Goal: Task Accomplishment & Management: Use online tool/utility

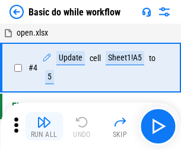
click at [44, 127] on img "button" at bounding box center [44, 122] width 14 height 14
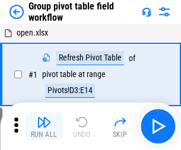
click at [44, 127] on img "button" at bounding box center [44, 122] width 14 height 14
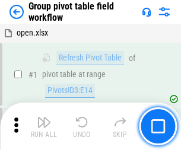
scroll to position [614, 0]
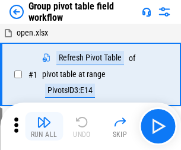
click at [44, 127] on img "button" at bounding box center [44, 122] width 14 height 14
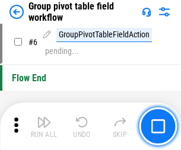
scroll to position [614, 0]
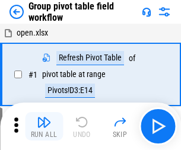
click at [44, 127] on img "button" at bounding box center [44, 122] width 14 height 14
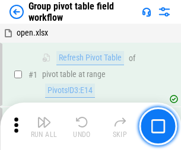
scroll to position [614, 0]
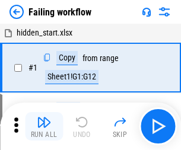
click at [44, 127] on img "button" at bounding box center [44, 122] width 14 height 14
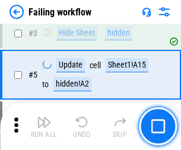
scroll to position [252, 0]
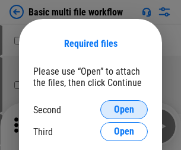
click at [124, 110] on span "Open" at bounding box center [124, 110] width 20 height 10
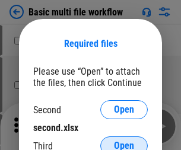
click at [124, 142] on span "Open" at bounding box center [124, 147] width 20 height 10
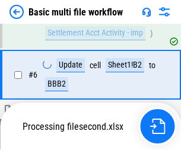
scroll to position [328, 0]
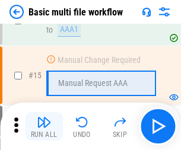
click at [44, 127] on img "button" at bounding box center [44, 122] width 14 height 14
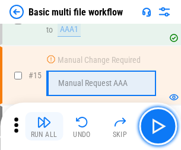
scroll to position [792, 0]
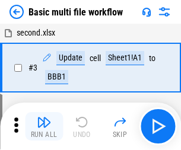
click at [44, 127] on img "button" at bounding box center [44, 122] width 14 height 14
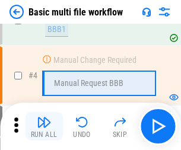
click at [44, 127] on img "button" at bounding box center [44, 122] width 14 height 14
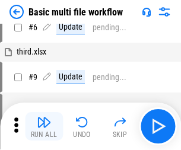
click at [44, 127] on img "button" at bounding box center [44, 122] width 14 height 14
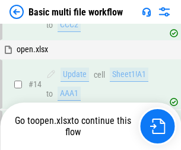
scroll to position [708, 0]
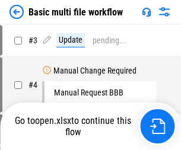
scroll to position [48, 0]
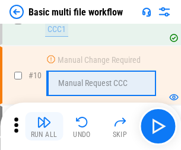
click at [44, 127] on img "button" at bounding box center [44, 122] width 14 height 14
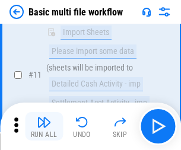
click at [44, 127] on img "button" at bounding box center [44, 122] width 14 height 14
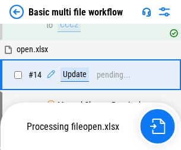
scroll to position [622, 0]
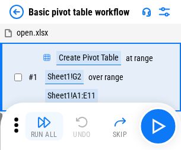
click at [44, 127] on img "button" at bounding box center [44, 122] width 14 height 14
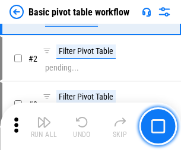
scroll to position [285, 0]
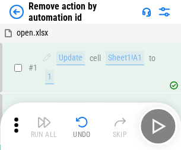
scroll to position [44, 0]
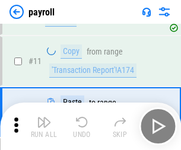
scroll to position [86, 0]
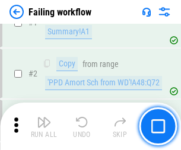
scroll to position [192, 0]
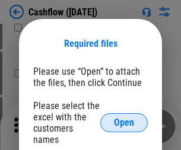
click at [124, 118] on span "Open" at bounding box center [124, 123] width 20 height 10
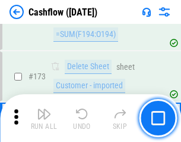
scroll to position [1259, 0]
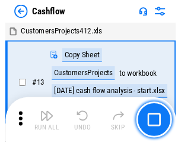
scroll to position [14, 0]
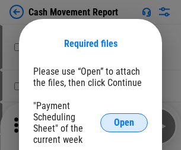
click at [124, 123] on span "Open" at bounding box center [124, 123] width 20 height 10
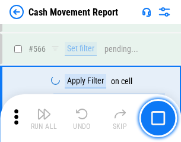
scroll to position [5451, 0]
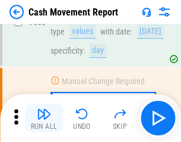
click at [44, 118] on img "button" at bounding box center [44, 113] width 14 height 14
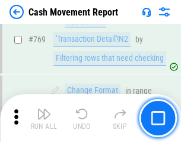
scroll to position [6609, 0]
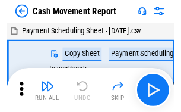
scroll to position [21, 0]
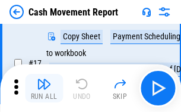
click at [44, 88] on img "button" at bounding box center [44, 84] width 14 height 14
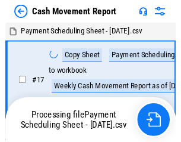
scroll to position [7, 0]
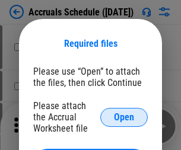
click at [124, 117] on span "Open" at bounding box center [124, 118] width 20 height 10
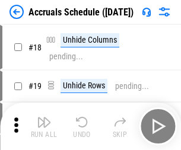
click at [44, 127] on img "button" at bounding box center [44, 122] width 14 height 14
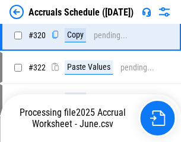
scroll to position [2212, 0]
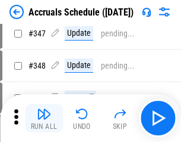
click at [44, 118] on img "button" at bounding box center [44, 113] width 14 height 14
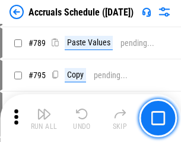
scroll to position [4996, 0]
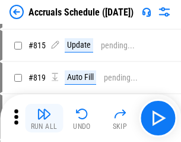
click at [44, 118] on img "button" at bounding box center [44, 113] width 14 height 14
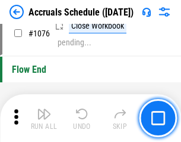
scroll to position [7123, 0]
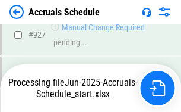
scroll to position [6287, 0]
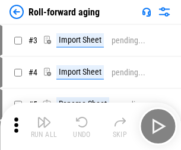
click at [44, 118] on img "button" at bounding box center [44, 122] width 14 height 14
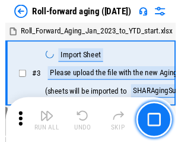
scroll to position [2, 0]
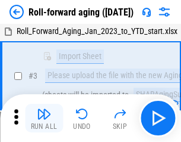
click at [44, 118] on img "button" at bounding box center [44, 113] width 14 height 14
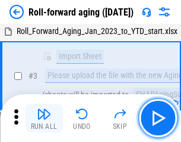
scroll to position [77, 0]
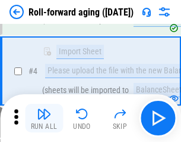
click at [44, 118] on img "button" at bounding box center [44, 113] width 14 height 14
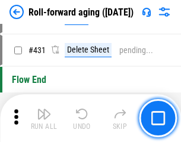
scroll to position [4124, 0]
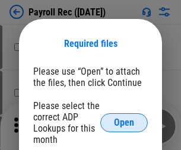
click at [124, 123] on span "Open" at bounding box center [124, 123] width 20 height 10
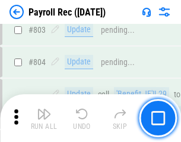
scroll to position [7556, 0]
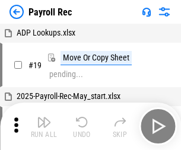
click at [44, 127] on img "button" at bounding box center [44, 122] width 14 height 14
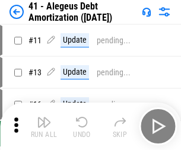
click at [44, 127] on img "button" at bounding box center [44, 122] width 14 height 14
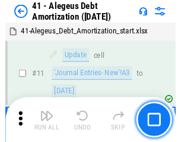
scroll to position [147, 0]
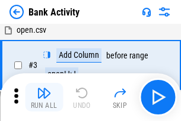
click at [44, 97] on img "button" at bounding box center [44, 93] width 14 height 14
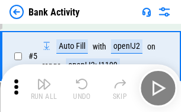
scroll to position [63, 0]
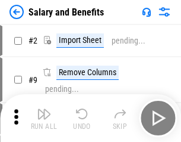
click at [44, 118] on img "button" at bounding box center [44, 113] width 14 height 14
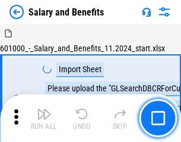
scroll to position [16, 0]
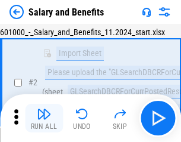
click at [44, 118] on img "button" at bounding box center [44, 113] width 14 height 14
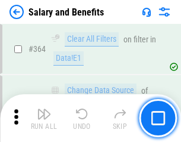
scroll to position [5601, 0]
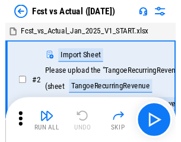
scroll to position [15, 0]
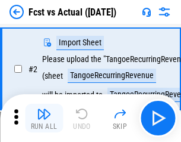
click at [44, 118] on img "button" at bounding box center [44, 113] width 14 height 14
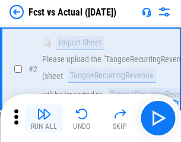
click at [44, 118] on img "button" at bounding box center [44, 113] width 14 height 14
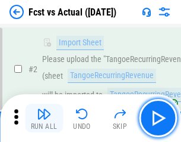
scroll to position [111, 0]
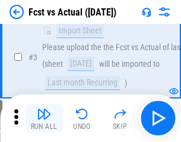
click at [44, 118] on img "button" at bounding box center [44, 113] width 14 height 14
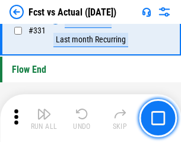
scroll to position [5693, 0]
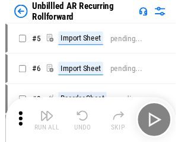
scroll to position [26, 0]
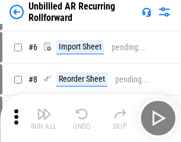
click at [44, 118] on img "button" at bounding box center [44, 113] width 14 height 14
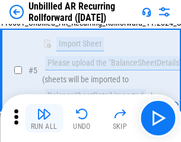
click at [44, 118] on img "button" at bounding box center [44, 113] width 14 height 14
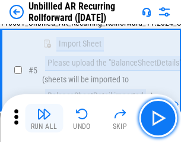
scroll to position [112, 0]
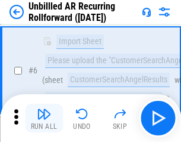
click at [44, 118] on img "button" at bounding box center [44, 113] width 14 height 14
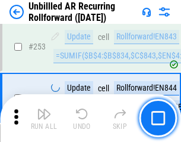
scroll to position [4040, 0]
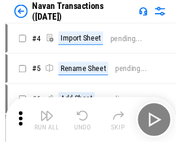
scroll to position [19, 0]
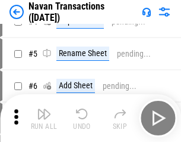
click at [44, 118] on img "button" at bounding box center [44, 113] width 14 height 14
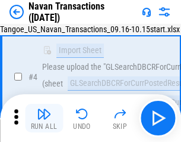
click at [44, 118] on img "button" at bounding box center [44, 113] width 14 height 14
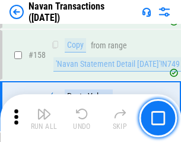
scroll to position [3856, 0]
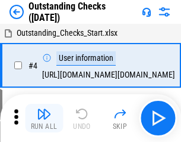
click at [44, 118] on img "button" at bounding box center [44, 113] width 14 height 14
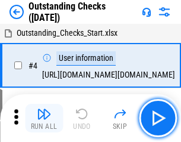
scroll to position [50, 0]
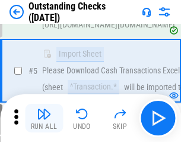
click at [44, 118] on img "button" at bounding box center [44, 113] width 14 height 14
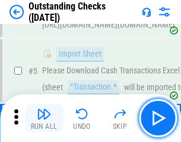
scroll to position [124, 0]
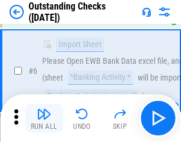
click at [44, 118] on img "button" at bounding box center [44, 113] width 14 height 14
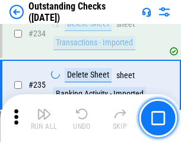
scroll to position [3612, 0]
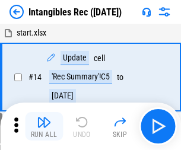
click at [44, 127] on img "button" at bounding box center [44, 122] width 14 height 14
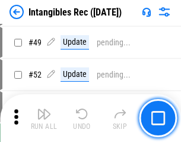
scroll to position [463, 0]
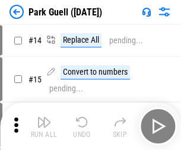
click at [44, 118] on img "button" at bounding box center [44, 122] width 14 height 14
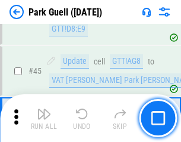
scroll to position [1487, 0]
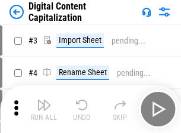
click at [44, 100] on img "button" at bounding box center [44, 105] width 14 height 14
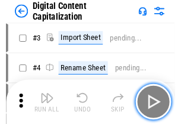
scroll to position [34, 0]
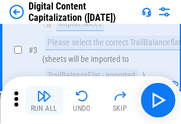
click at [44, 100] on img "button" at bounding box center [44, 96] width 14 height 14
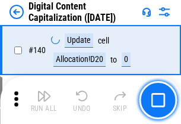
scroll to position [1261, 0]
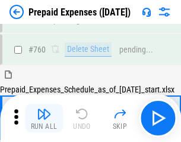
click at [44, 118] on img "button" at bounding box center [44, 113] width 14 height 14
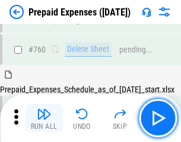
scroll to position [3296, 0]
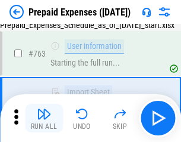
click at [44, 118] on img "button" at bounding box center [44, 113] width 14 height 14
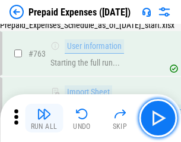
scroll to position [3367, 0]
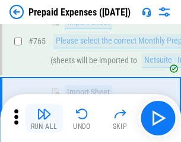
click at [44, 118] on img "button" at bounding box center [44, 113] width 14 height 14
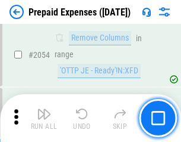
scroll to position [12432, 0]
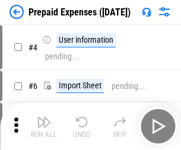
click at [44, 127] on img "button" at bounding box center [44, 122] width 14 height 14
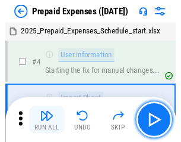
scroll to position [52, 0]
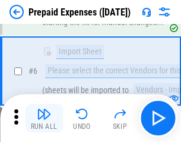
click at [44, 118] on img "button" at bounding box center [44, 113] width 14 height 14
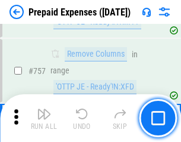
scroll to position [4238, 0]
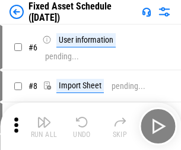
click at [44, 127] on img "button" at bounding box center [44, 122] width 14 height 14
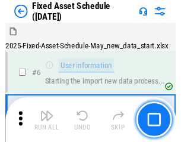
scroll to position [64, 0]
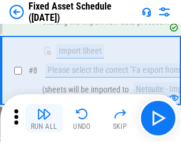
click at [44, 118] on img "button" at bounding box center [44, 113] width 14 height 14
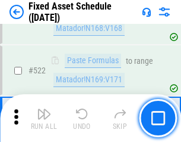
scroll to position [4134, 0]
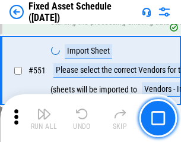
click at [44, 118] on img "button" at bounding box center [44, 113] width 14 height 14
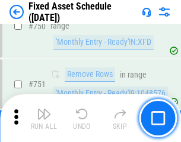
scroll to position [5798, 0]
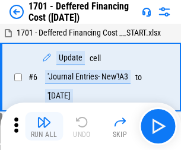
click at [44, 127] on img "button" at bounding box center [44, 122] width 14 height 14
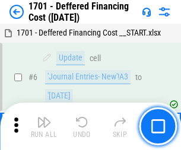
scroll to position [143, 0]
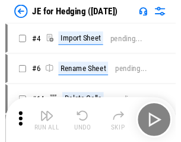
scroll to position [2, 0]
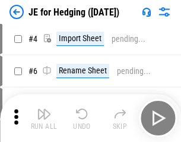
click at [44, 118] on img "button" at bounding box center [44, 113] width 14 height 14
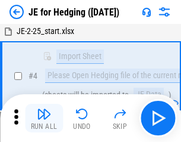
click at [44, 118] on img "button" at bounding box center [44, 113] width 14 height 14
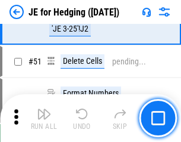
scroll to position [770, 0]
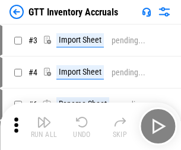
click at [44, 118] on img "button" at bounding box center [44, 122] width 14 height 14
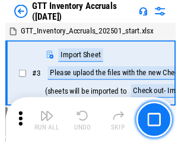
scroll to position [2, 0]
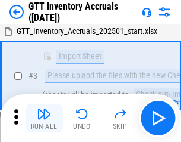
click at [44, 118] on img "button" at bounding box center [44, 113] width 14 height 14
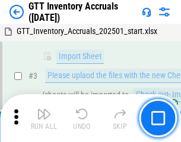
scroll to position [77, 0]
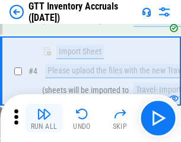
click at [44, 118] on img "button" at bounding box center [44, 113] width 14 height 14
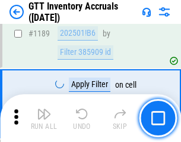
scroll to position [9712, 0]
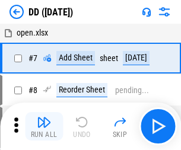
click at [44, 127] on img "button" at bounding box center [44, 122] width 14 height 14
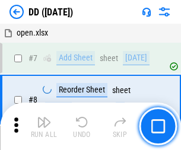
scroll to position [115, 0]
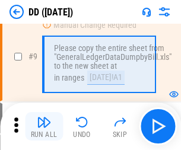
click at [44, 127] on img "button" at bounding box center [44, 122] width 14 height 14
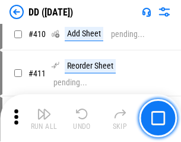
scroll to position [5321, 0]
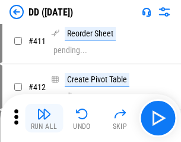
click at [44, 118] on img "button" at bounding box center [44, 113] width 14 height 14
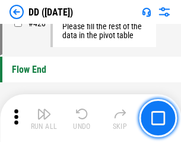
scroll to position [5693, 0]
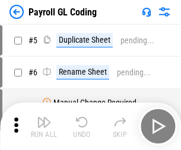
click at [44, 127] on img "button" at bounding box center [44, 122] width 14 height 14
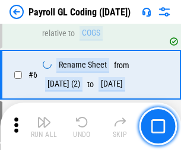
scroll to position [143, 0]
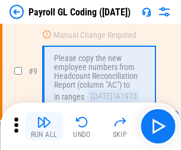
click at [44, 127] on img "button" at bounding box center [44, 122] width 14 height 14
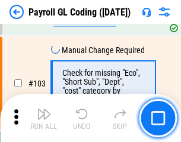
scroll to position [2790, 0]
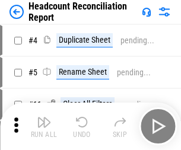
click at [44, 127] on img "button" at bounding box center [44, 122] width 14 height 14
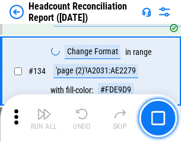
scroll to position [1430, 0]
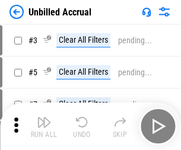
click at [44, 127] on img "button" at bounding box center [44, 122] width 14 height 14
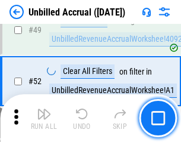
scroll to position [1079, 0]
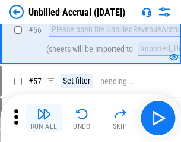
click at [44, 118] on img "button" at bounding box center [44, 113] width 14 height 14
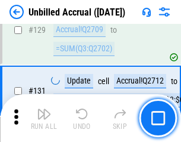
scroll to position [3543, 0]
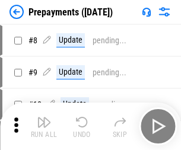
click at [44, 127] on img "button" at bounding box center [44, 122] width 14 height 14
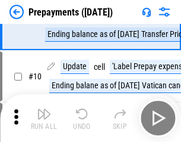
scroll to position [74, 0]
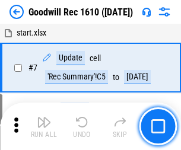
scroll to position [203, 0]
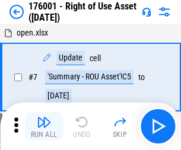
click at [44, 127] on img "button" at bounding box center [44, 122] width 14 height 14
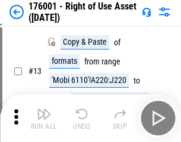
scroll to position [77, 0]
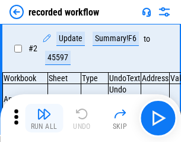
click at [44, 118] on img "button" at bounding box center [44, 113] width 14 height 14
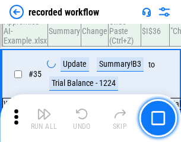
scroll to position [3718, 0]
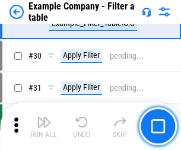
scroll to position [1088, 0]
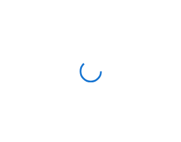
scroll to position [18, 0]
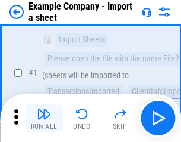
click at [44, 118] on img "button" at bounding box center [44, 113] width 14 height 14
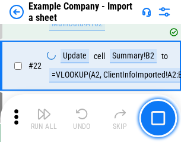
scroll to position [263, 0]
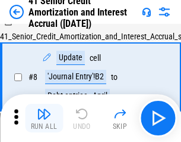
click at [44, 118] on img "button" at bounding box center [44, 113] width 14 height 14
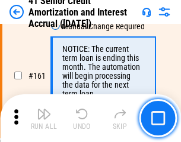
click at [44, 118] on img "button" at bounding box center [44, 113] width 14 height 14
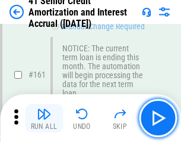
scroll to position [1272, 0]
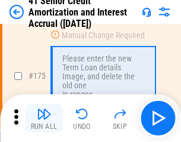
click at [44, 118] on img "button" at bounding box center [44, 113] width 14 height 14
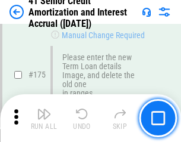
scroll to position [1393, 0]
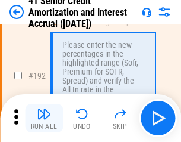
click at [44, 118] on img "button" at bounding box center [44, 113] width 14 height 14
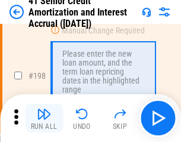
click at [44, 118] on img "button" at bounding box center [44, 113] width 14 height 14
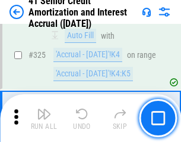
scroll to position [3038, 0]
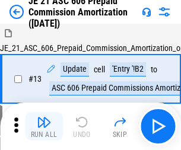
click at [44, 118] on img "button" at bounding box center [44, 122] width 14 height 14
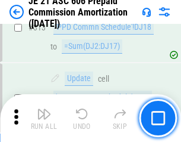
scroll to position [2221, 0]
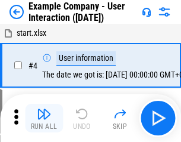
click at [44, 118] on img "button" at bounding box center [44, 113] width 14 height 14
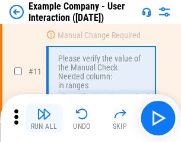
click at [44, 118] on img "button" at bounding box center [44, 113] width 14 height 14
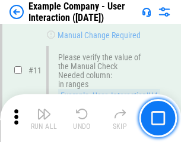
scroll to position [258, 0]
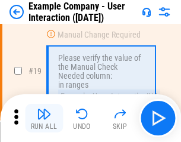
click at [44, 118] on img "button" at bounding box center [44, 113] width 14 height 14
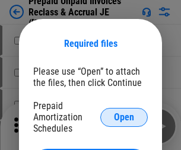
click at [124, 117] on span "Open" at bounding box center [124, 118] width 20 height 10
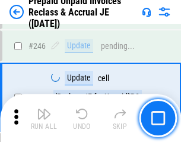
scroll to position [1606, 0]
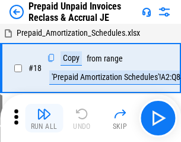
click at [44, 118] on img "button" at bounding box center [44, 113] width 14 height 14
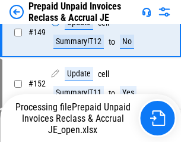
scroll to position [862, 0]
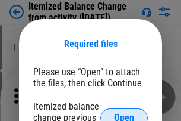
click at [124, 113] on span "Open" at bounding box center [124, 118] width 20 height 10
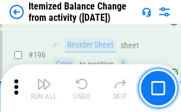
scroll to position [2289, 0]
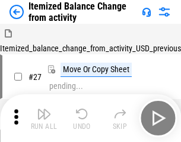
scroll to position [18, 0]
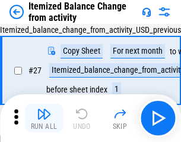
click at [44, 118] on img "button" at bounding box center [44, 113] width 14 height 14
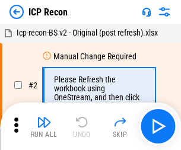
scroll to position [5, 0]
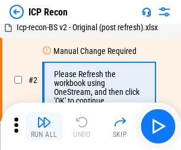
click at [44, 127] on img "button" at bounding box center [44, 122] width 14 height 14
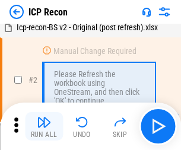
click at [44, 127] on img "button" at bounding box center [44, 122] width 14 height 14
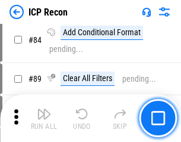
scroll to position [1166, 0]
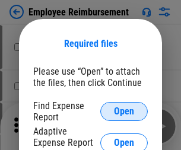
click at [124, 112] on span "Open" at bounding box center [124, 112] width 20 height 10
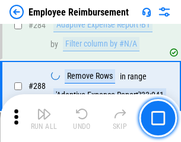
scroll to position [3233, 0]
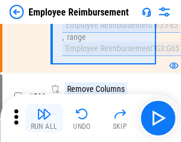
click at [44, 118] on img "button" at bounding box center [44, 113] width 14 height 14
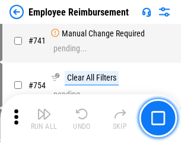
scroll to position [8344, 0]
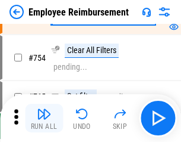
click at [44, 118] on img "button" at bounding box center [44, 113] width 14 height 14
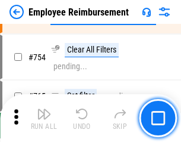
click at [44, 118] on img "button" at bounding box center [44, 113] width 14 height 14
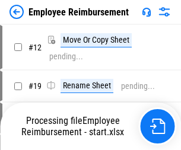
scroll to position [40, 0]
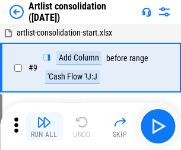
click at [44, 127] on img "button" at bounding box center [44, 122] width 14 height 14
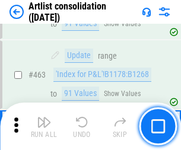
scroll to position [5208, 0]
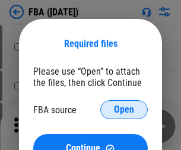
click at [124, 110] on span "Open" at bounding box center [124, 110] width 20 height 10
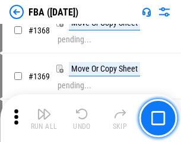
scroll to position [12773, 0]
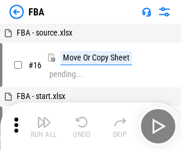
scroll to position [12, 0]
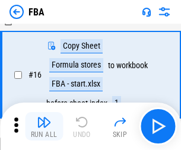
click at [44, 127] on img "button" at bounding box center [44, 122] width 14 height 14
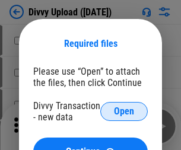
click at [124, 112] on span "Open" at bounding box center [124, 112] width 20 height 10
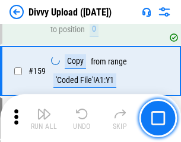
scroll to position [1232, 0]
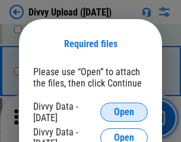
click at [124, 112] on span "Open" at bounding box center [124, 112] width 20 height 10
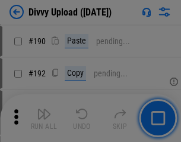
scroll to position [1501, 0]
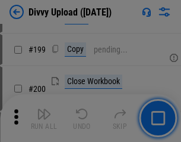
scroll to position [1729, 0]
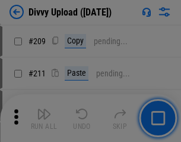
scroll to position [2020, 0]
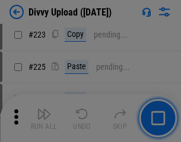
scroll to position [2373, 0]
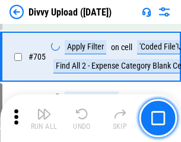
scroll to position [8136, 0]
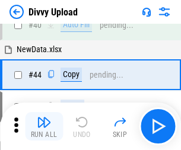
click at [44, 127] on img "button" at bounding box center [44, 122] width 14 height 14
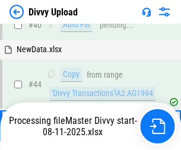
scroll to position [131, 0]
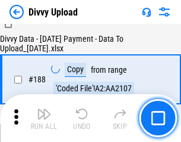
scroll to position [1400, 0]
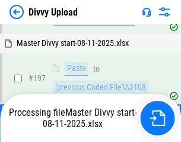
scroll to position [1723, 0]
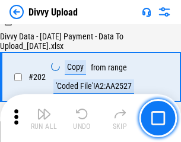
scroll to position [1924, 0]
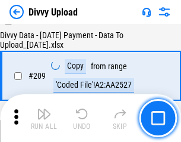
scroll to position [2187, 0]
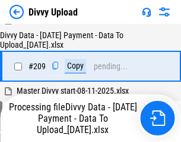
scroll to position [2187, 0]
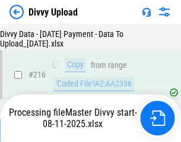
scroll to position [2449, 0]
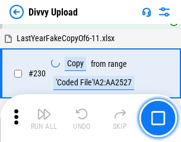
scroll to position [2952, 0]
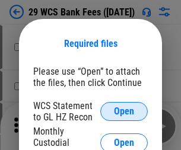
click at [124, 112] on span "Open" at bounding box center [124, 112] width 20 height 10
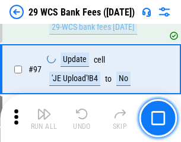
scroll to position [1159, 0]
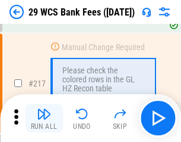
click at [44, 118] on img "button" at bounding box center [44, 113] width 14 height 14
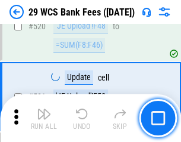
scroll to position [6138, 0]
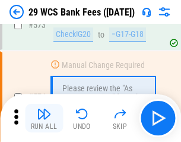
click at [44, 118] on img "button" at bounding box center [44, 113] width 14 height 14
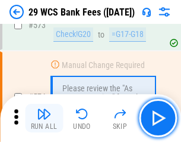
scroll to position [6586, 0]
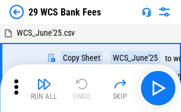
scroll to position [21, 0]
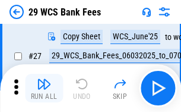
click at [44, 88] on img "button" at bounding box center [44, 84] width 14 height 14
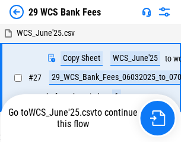
scroll to position [7, 0]
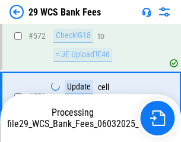
scroll to position [6573, 0]
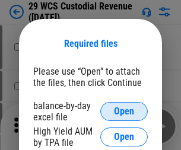
click at [124, 112] on span "Open" at bounding box center [124, 112] width 20 height 10
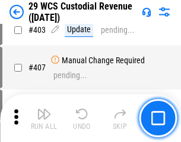
scroll to position [5509, 0]
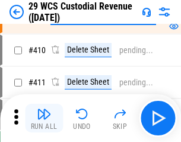
click at [44, 118] on img "button" at bounding box center [44, 113] width 14 height 14
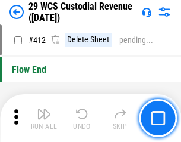
scroll to position [5680, 0]
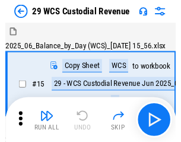
scroll to position [29, 0]
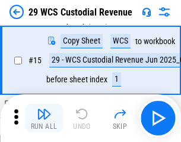
click at [44, 118] on img "button" at bounding box center [44, 113] width 14 height 14
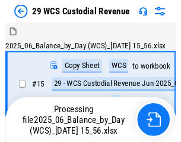
scroll to position [29, 0]
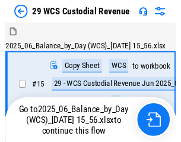
scroll to position [22, 0]
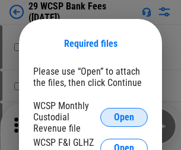
click at [124, 117] on span "Open" at bounding box center [124, 118] width 20 height 10
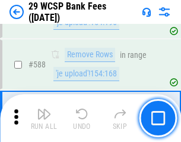
scroll to position [4682, 0]
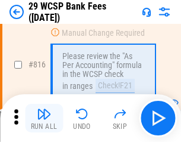
click at [44, 118] on img "button" at bounding box center [44, 113] width 14 height 14
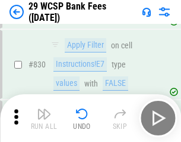
scroll to position [7546, 0]
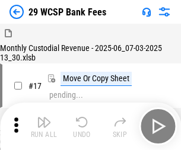
click at [44, 118] on img "button" at bounding box center [44, 122] width 14 height 14
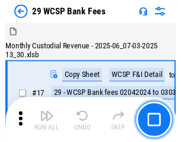
scroll to position [29, 0]
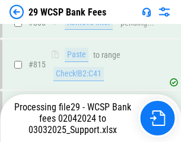
scroll to position [7201, 0]
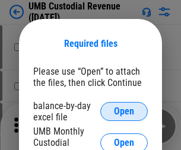
click at [124, 112] on span "Open" at bounding box center [124, 112] width 20 height 10
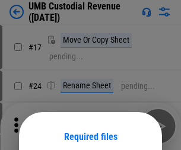
scroll to position [93, 0]
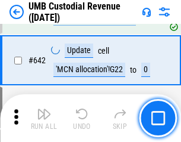
scroll to position [6160, 0]
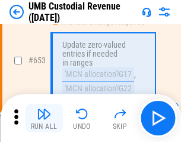
click at [44, 118] on img "button" at bounding box center [44, 113] width 14 height 14
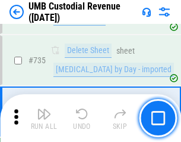
scroll to position [7273, 0]
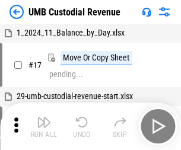
scroll to position [9, 0]
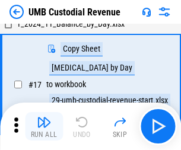
click at [44, 127] on img "button" at bounding box center [44, 122] width 14 height 14
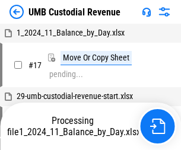
scroll to position [9, 0]
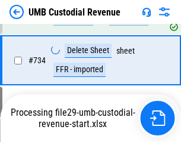
scroll to position [7245, 0]
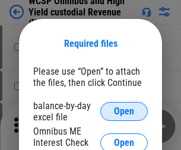
click at [124, 112] on span "Open" at bounding box center [124, 112] width 20 height 10
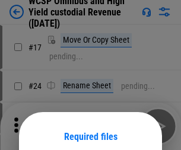
scroll to position [93, 0]
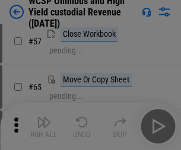
scroll to position [519, 0]
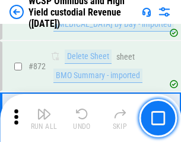
scroll to position [10066, 0]
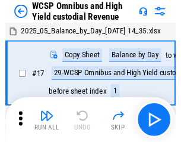
scroll to position [7, 0]
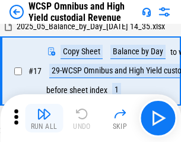
click at [44, 118] on img "button" at bounding box center [44, 113] width 14 height 14
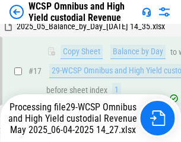
scroll to position [247, 0]
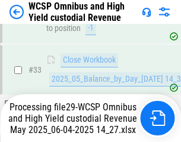
scroll to position [589, 0]
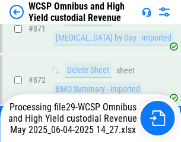
scroll to position [10039, 0]
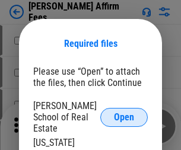
click at [124, 113] on span "Open" at bounding box center [124, 118] width 20 height 10
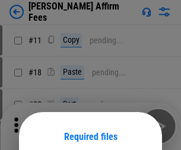
scroll to position [93, 0]
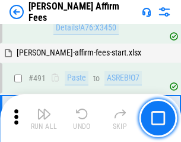
scroll to position [3234, 0]
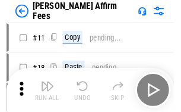
scroll to position [12, 0]
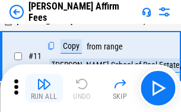
click at [44, 88] on img "button" at bounding box center [44, 84] width 14 height 14
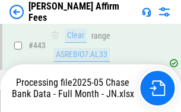
scroll to position [3119, 0]
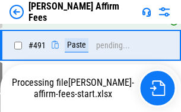
scroll to position [3188, 0]
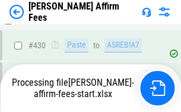
scroll to position [3119, 0]
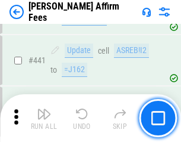
scroll to position [3104, 0]
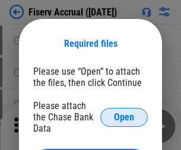
click at [124, 113] on span "Open" at bounding box center [124, 118] width 20 height 10
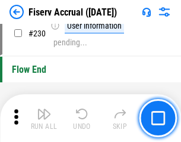
scroll to position [3769, 0]
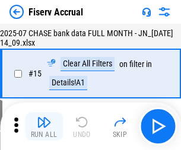
click at [44, 127] on img "button" at bounding box center [44, 122] width 14 height 14
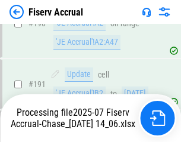
scroll to position [3057, 0]
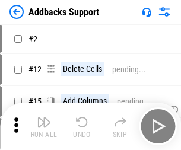
click at [44, 118] on img "button" at bounding box center [44, 122] width 14 height 14
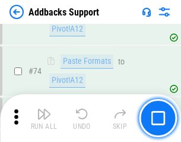
scroll to position [866, 0]
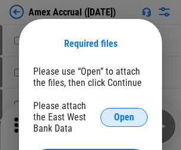
click at [124, 117] on span "Open" at bounding box center [124, 118] width 20 height 10
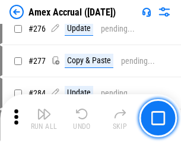
scroll to position [3096, 0]
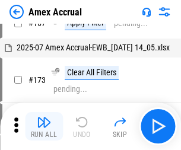
click at [44, 127] on img "button" at bounding box center [44, 122] width 14 height 14
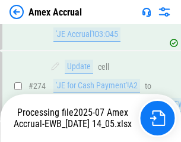
scroll to position [3467, 0]
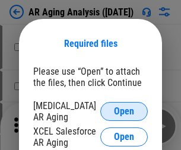
click at [124, 110] on span "Open" at bounding box center [124, 112] width 20 height 10
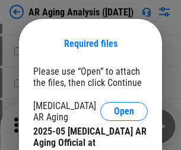
scroll to position [358, 0]
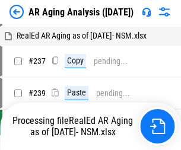
scroll to position [12, 0]
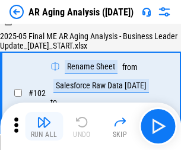
click at [44, 127] on img "button" at bounding box center [44, 122] width 14 height 14
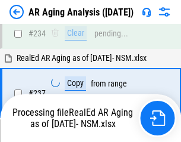
scroll to position [1844, 0]
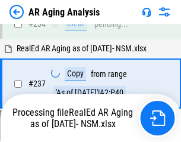
scroll to position [1830, 0]
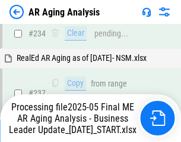
scroll to position [1830, 0]
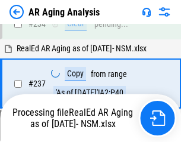
scroll to position [1830, 0]
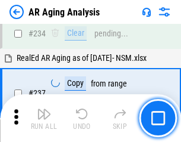
scroll to position [1830, 0]
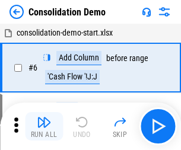
click at [44, 127] on img "button" at bounding box center [44, 122] width 14 height 14
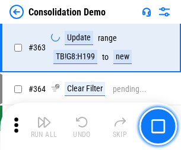
scroll to position [3986, 0]
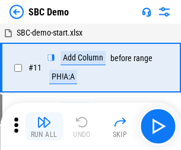
click at [44, 127] on img "button" at bounding box center [44, 122] width 14 height 14
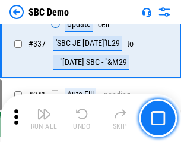
scroll to position [3129, 0]
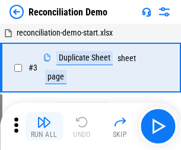
click at [44, 127] on img "button" at bounding box center [44, 122] width 14 height 14
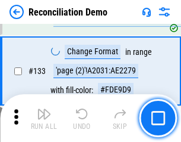
scroll to position [1412, 0]
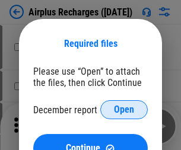
click at [124, 110] on span "Open" at bounding box center [124, 110] width 20 height 10
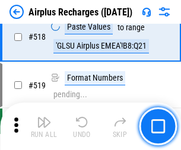
scroll to position [5118, 0]
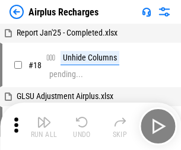
click at [44, 127] on img "button" at bounding box center [44, 122] width 14 height 14
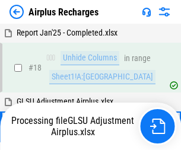
scroll to position [52, 0]
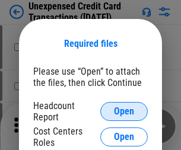
click at [124, 112] on span "Open" at bounding box center [124, 112] width 20 height 10
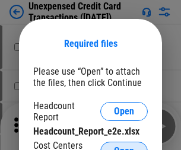
click at [124, 147] on span "Open" at bounding box center [124, 152] width 20 height 10
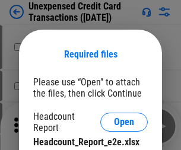
scroll to position [11, 0]
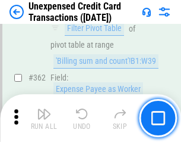
scroll to position [3059, 0]
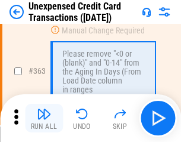
click at [44, 118] on img "button" at bounding box center [44, 113] width 14 height 14
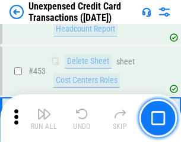
scroll to position [4056, 0]
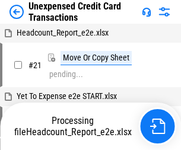
scroll to position [18, 0]
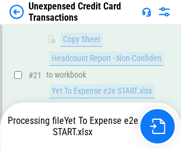
scroll to position [193, 0]
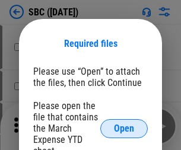
click at [124, 128] on span "Open" at bounding box center [124, 129] width 20 height 10
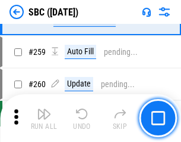
scroll to position [2324, 0]
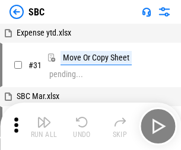
click at [44, 127] on img "button" at bounding box center [44, 122] width 14 height 14
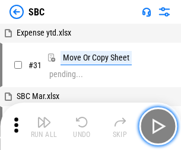
scroll to position [12, 0]
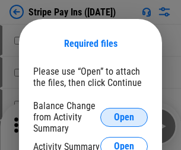
click at [124, 117] on span "Open" at bounding box center [124, 118] width 20 height 10
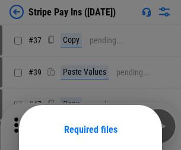
scroll to position [86, 0]
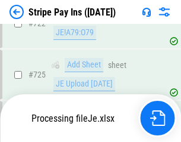
scroll to position [6263, 0]
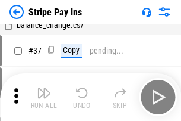
click at [44, 97] on img "button" at bounding box center [44, 93] width 14 height 14
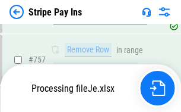
scroll to position [6237, 0]
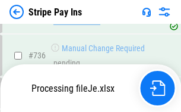
scroll to position [6237, 0]
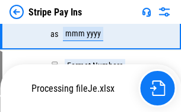
scroll to position [6237, 0]
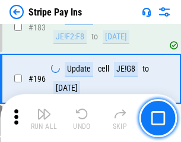
scroll to position [1610, 0]
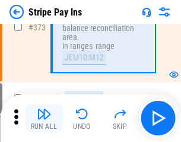
click at [44, 118] on img "button" at bounding box center [44, 113] width 14 height 14
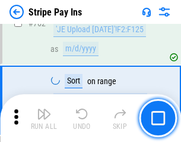
scroll to position [6222, 0]
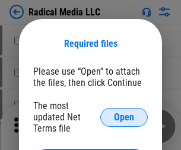
click at [124, 117] on span "Open" at bounding box center [124, 118] width 20 height 10
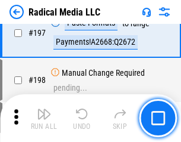
scroll to position [2751, 0]
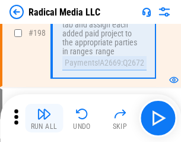
click at [44, 118] on img "button" at bounding box center [44, 113] width 14 height 14
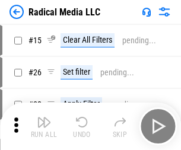
scroll to position [67, 0]
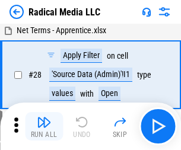
click at [44, 127] on img "button" at bounding box center [44, 122] width 14 height 14
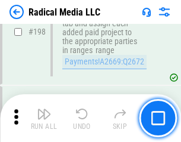
scroll to position [2982, 0]
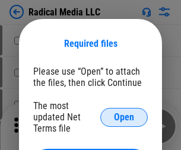
click at [124, 117] on span "Open" at bounding box center [124, 118] width 20 height 10
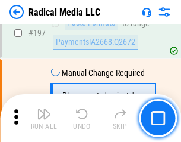
scroll to position [2751, 0]
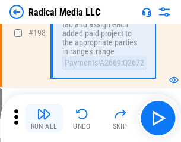
click at [44, 118] on img "button" at bounding box center [44, 113] width 14 height 14
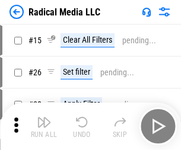
scroll to position [67, 0]
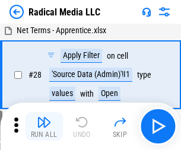
click at [44, 127] on img "button" at bounding box center [44, 122] width 14 height 14
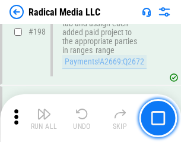
scroll to position [2982, 0]
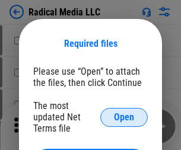
click at [124, 117] on span "Open" at bounding box center [124, 118] width 20 height 10
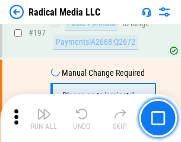
scroll to position [2751, 0]
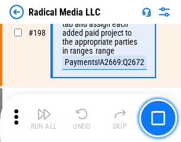
click at [44, 118] on img "button" at bounding box center [44, 113] width 14 height 14
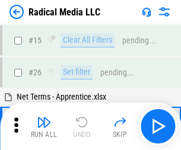
scroll to position [67, 0]
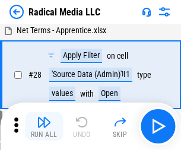
click at [44, 127] on img "button" at bounding box center [44, 122] width 14 height 14
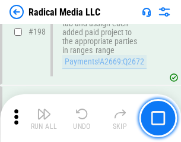
scroll to position [2982, 0]
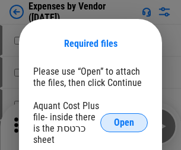
click at [124, 123] on span "Open" at bounding box center [124, 123] width 20 height 10
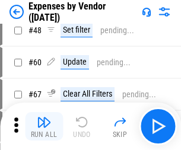
click at [44, 127] on img "button" at bounding box center [44, 122] width 14 height 14
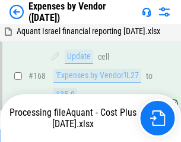
scroll to position [877, 0]
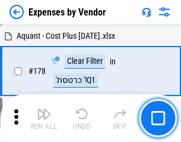
scroll to position [928, 0]
